Goal: Transaction & Acquisition: Purchase product/service

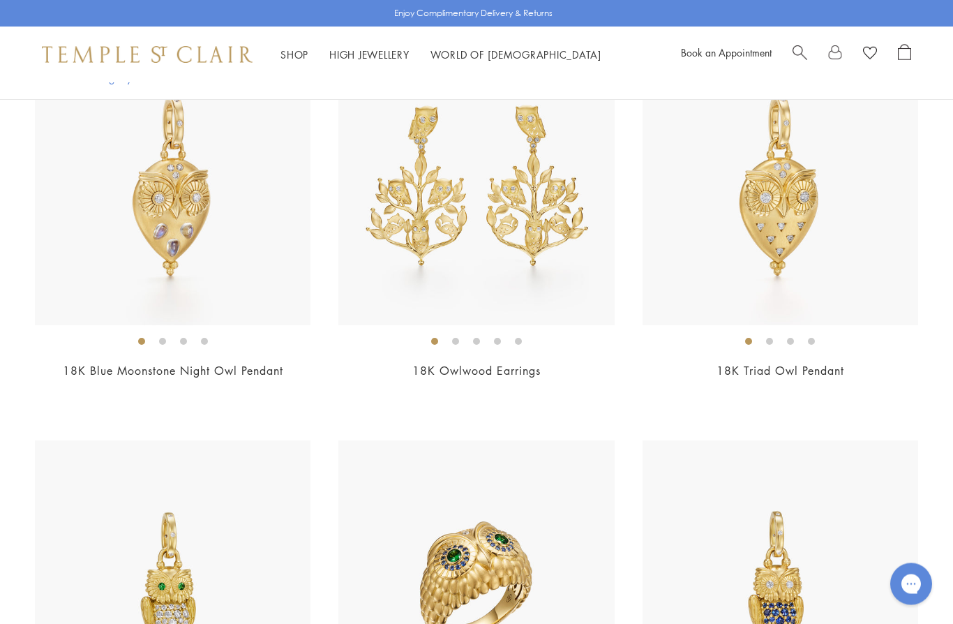
scroll to position [1042, 0]
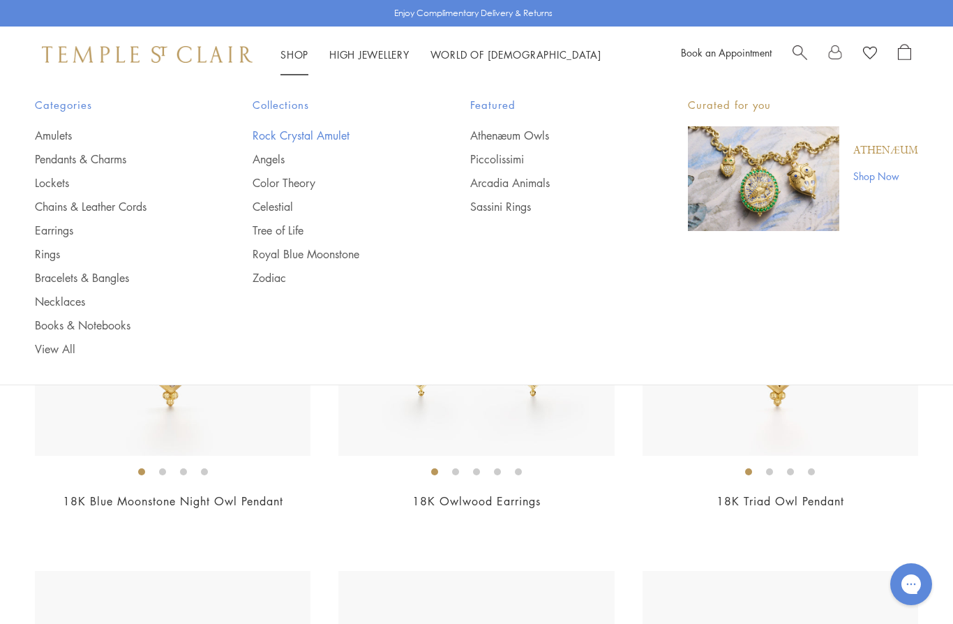
click at [282, 140] on link "Rock Crystal Amulet" at bounding box center [333, 135] width 162 height 15
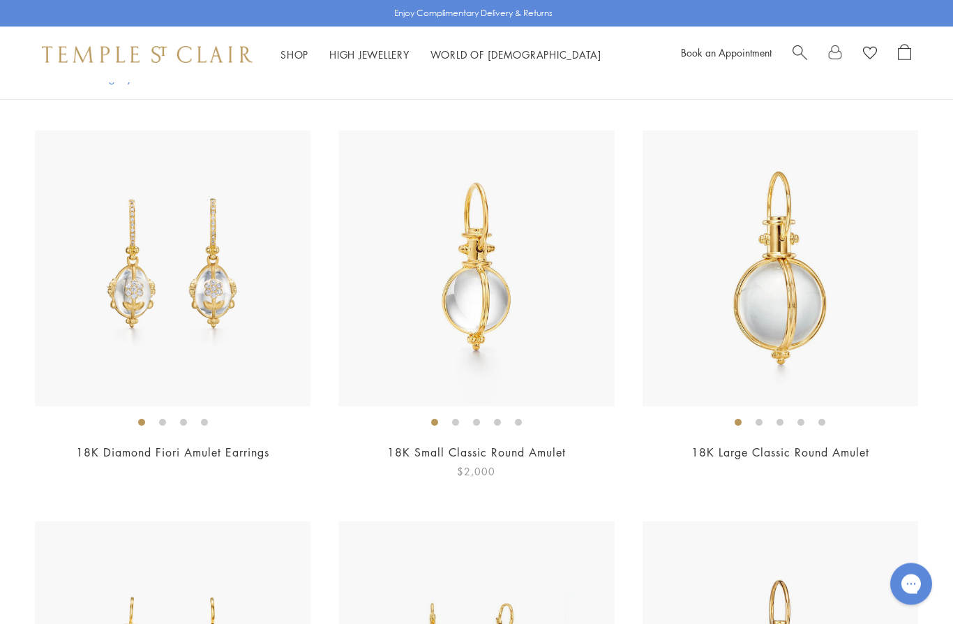
scroll to position [1689, 0]
click at [481, 289] on img at bounding box center [475, 267] width 275 height 275
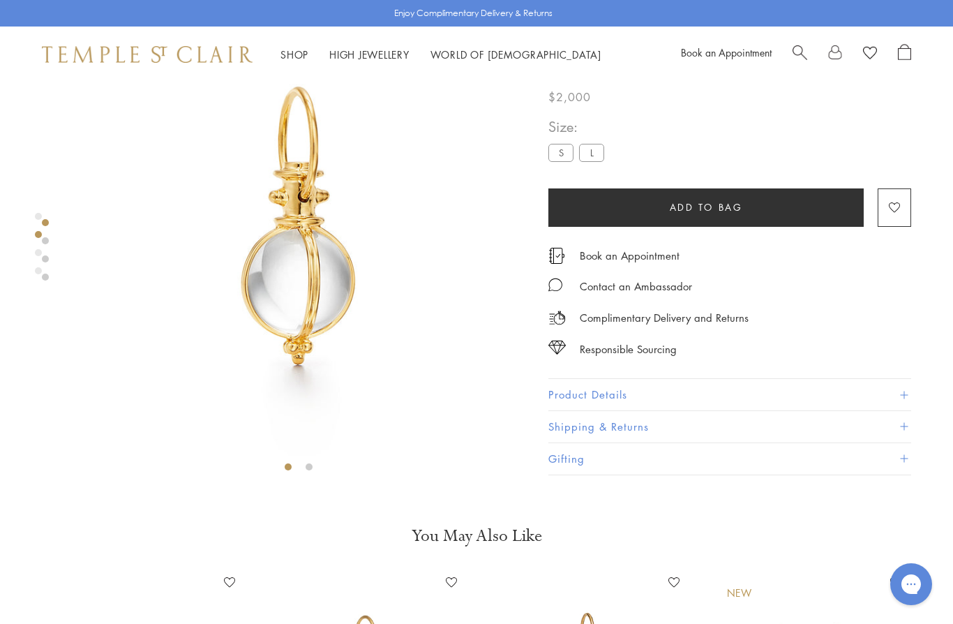
scroll to position [82, 3]
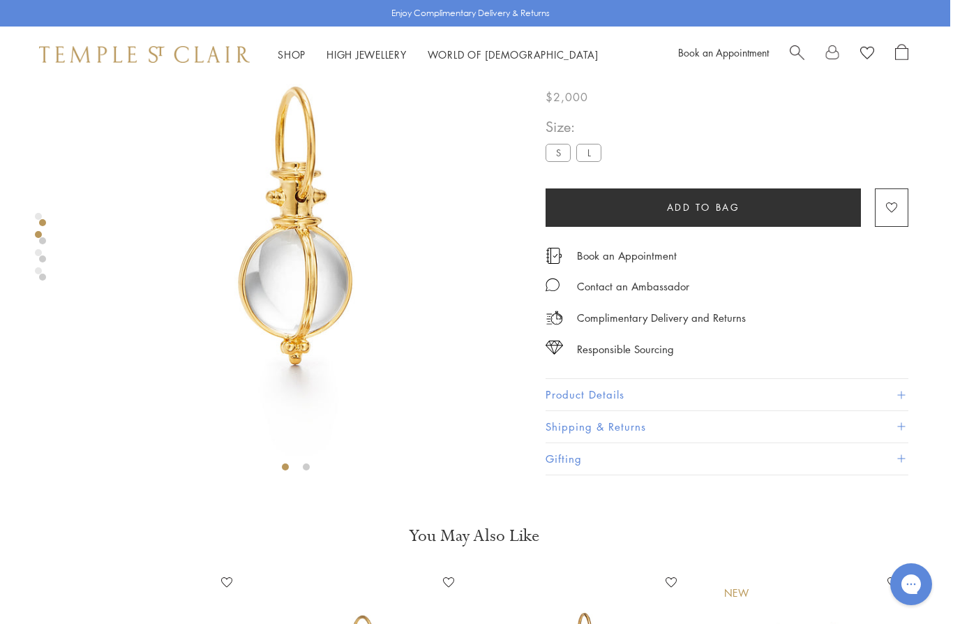
click at [305, 467] on li at bounding box center [306, 466] width 7 height 7
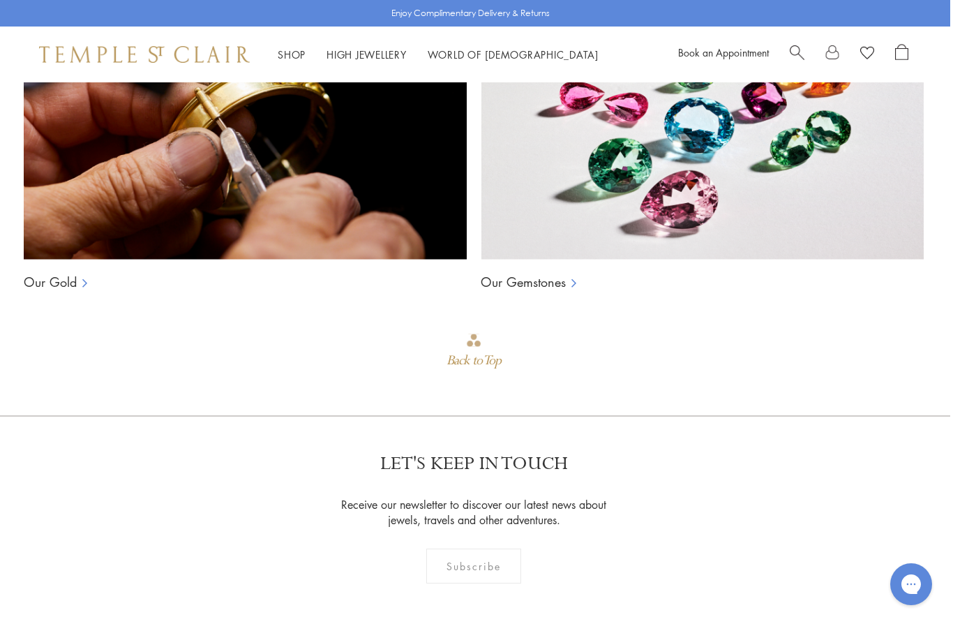
scroll to position [1271, 3]
